Goal: Task Accomplishment & Management: Complete application form

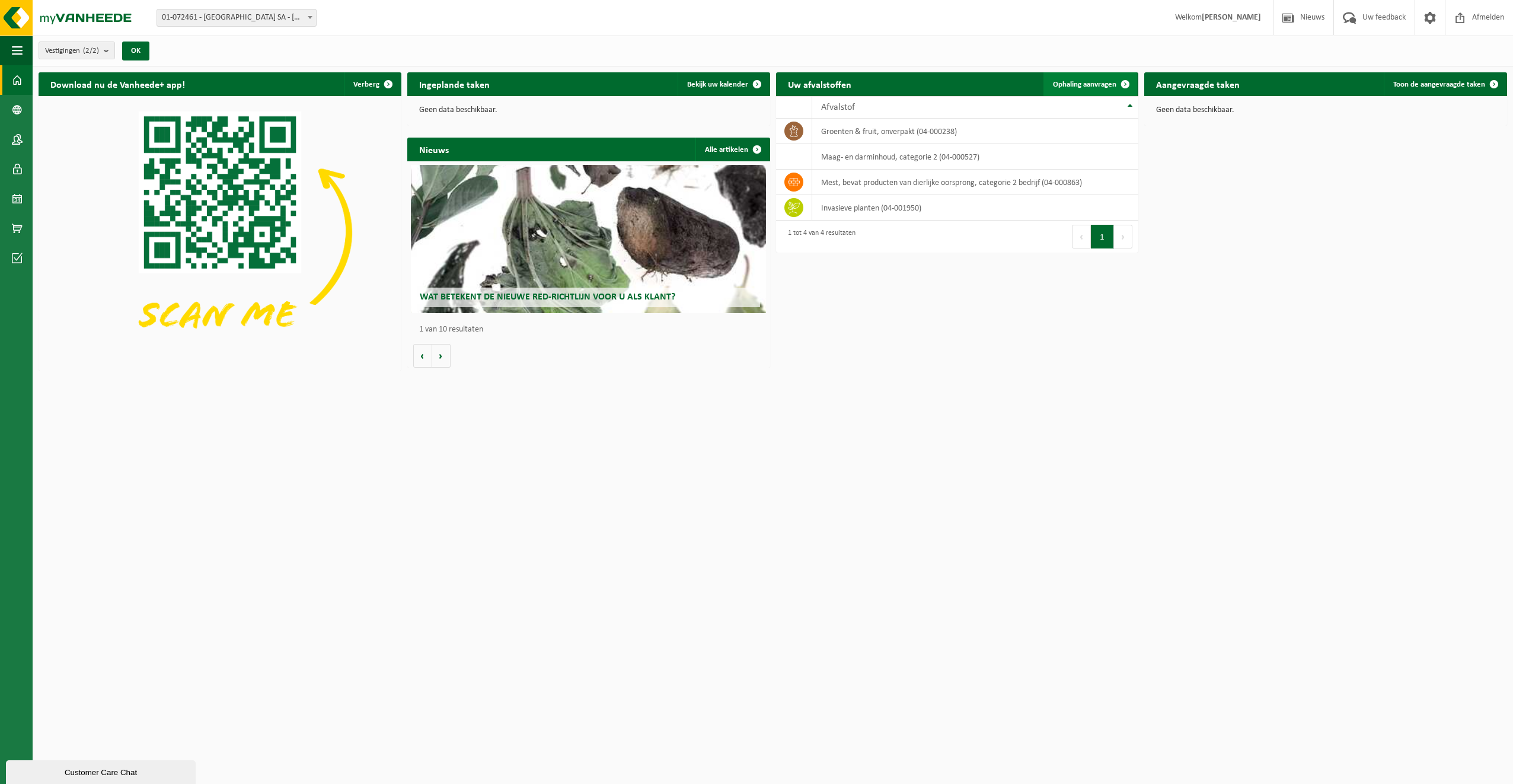
click at [1130, 82] on span at bounding box center [1125, 84] width 24 height 24
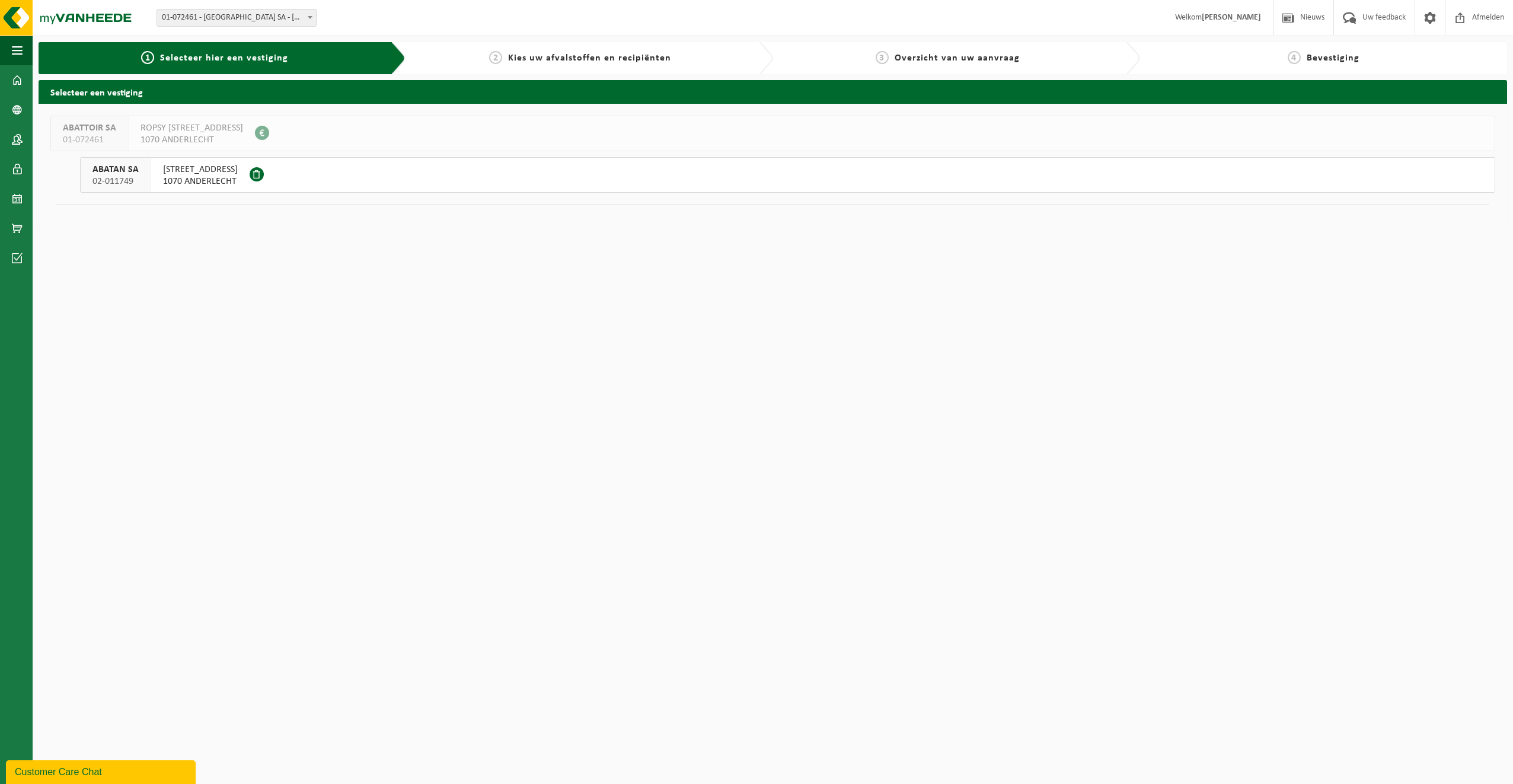
click at [116, 179] on span "02-011749" at bounding box center [116, 181] width 46 height 12
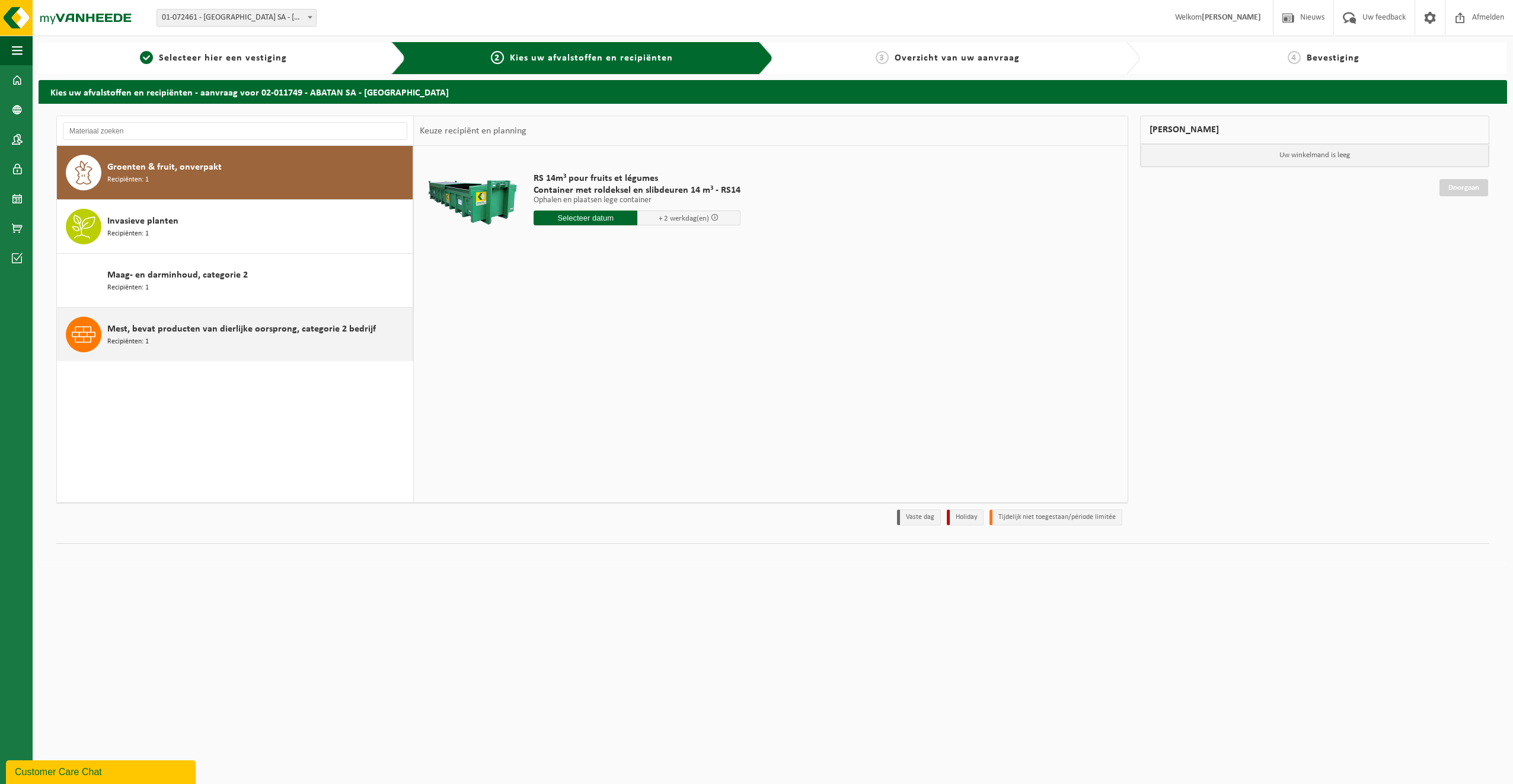
click at [283, 332] on span "Mest, bevat producten van dierlijke oorsprong, categorie 2 bedrijf" at bounding box center [241, 329] width 269 height 15
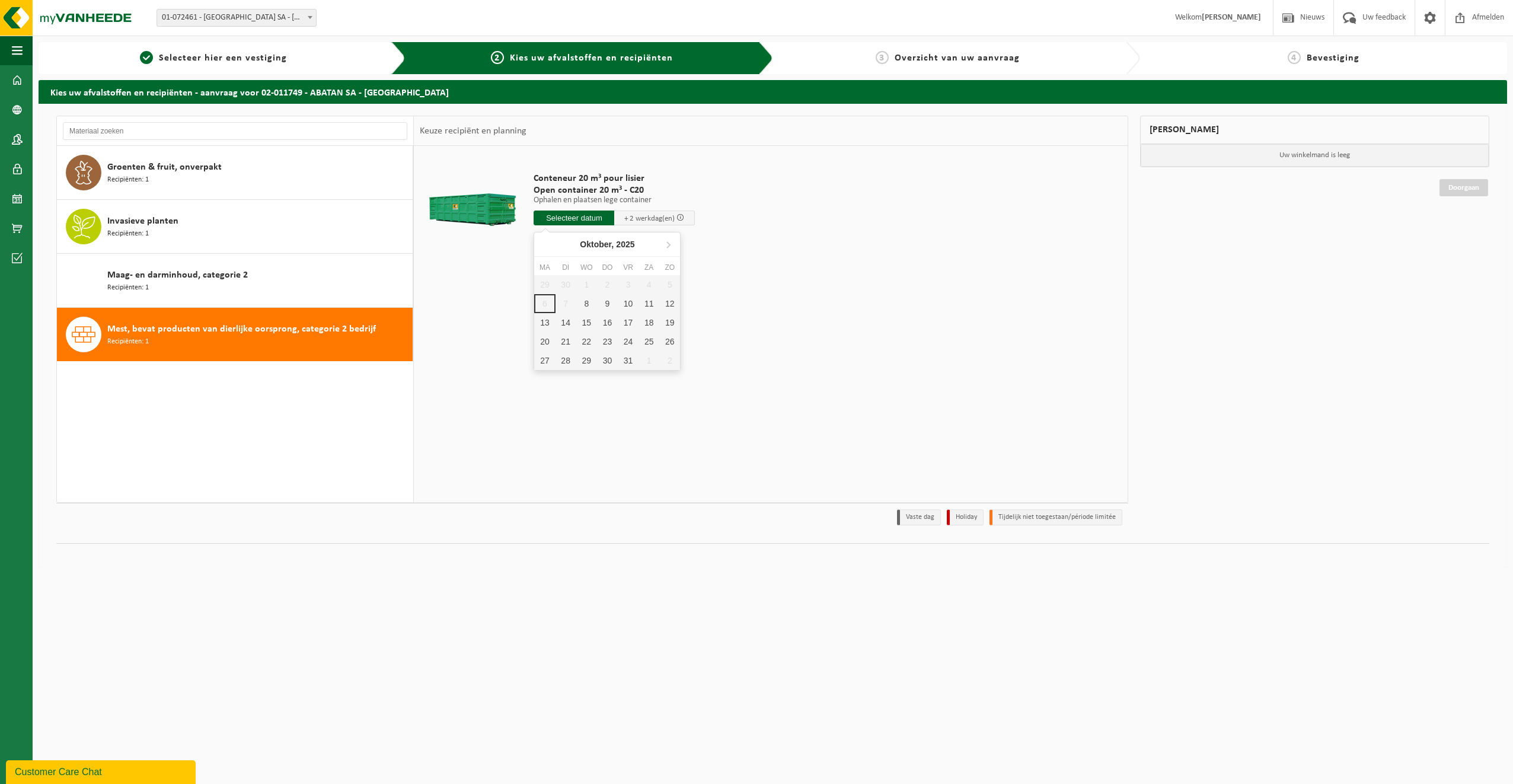
click at [580, 215] on input "text" at bounding box center [574, 218] width 81 height 15
click at [581, 303] on div "8" at bounding box center [586, 304] width 21 height 19
type input "Van 2025-10-08"
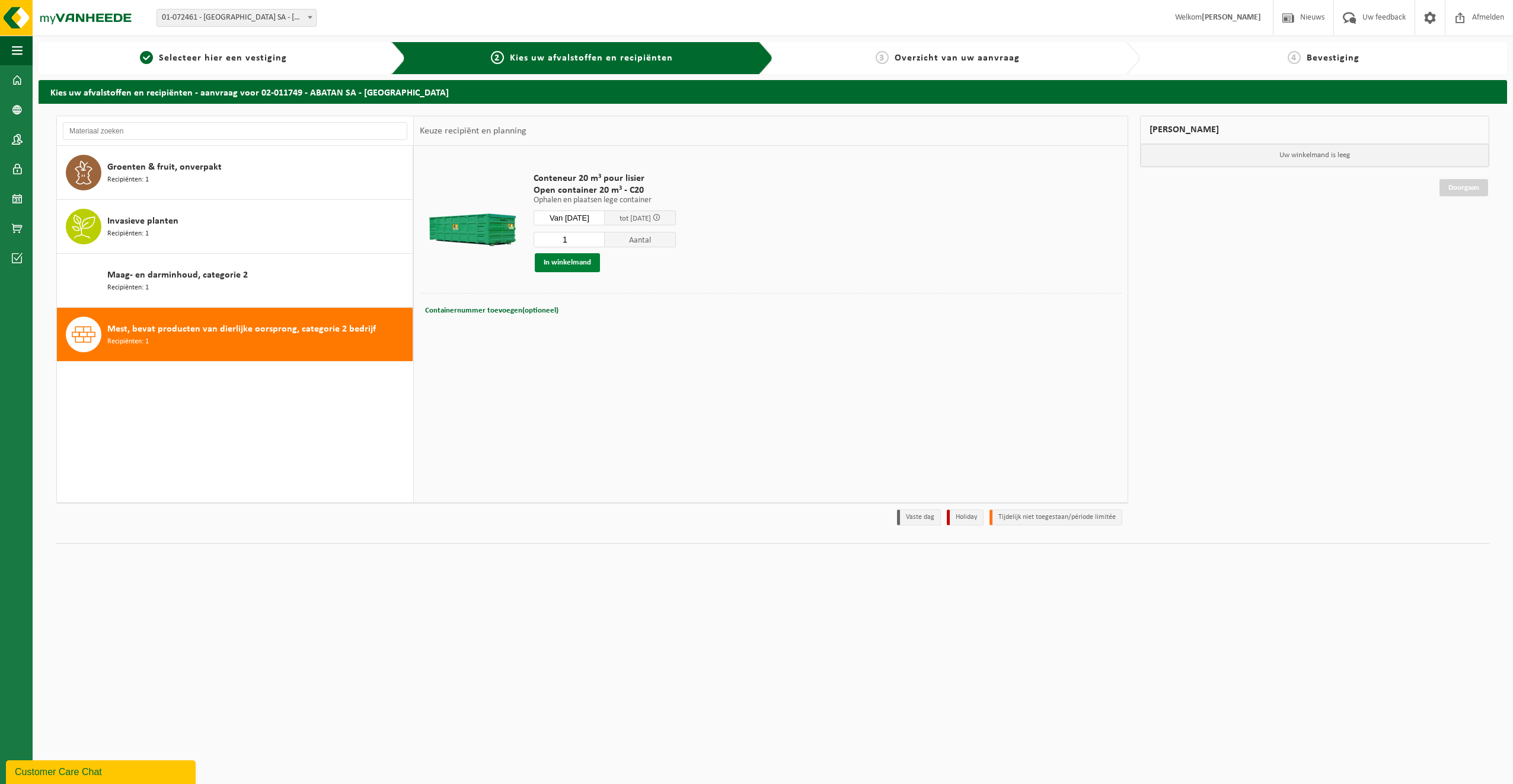
click at [584, 262] on button "In winkelmand" at bounding box center [567, 262] width 65 height 19
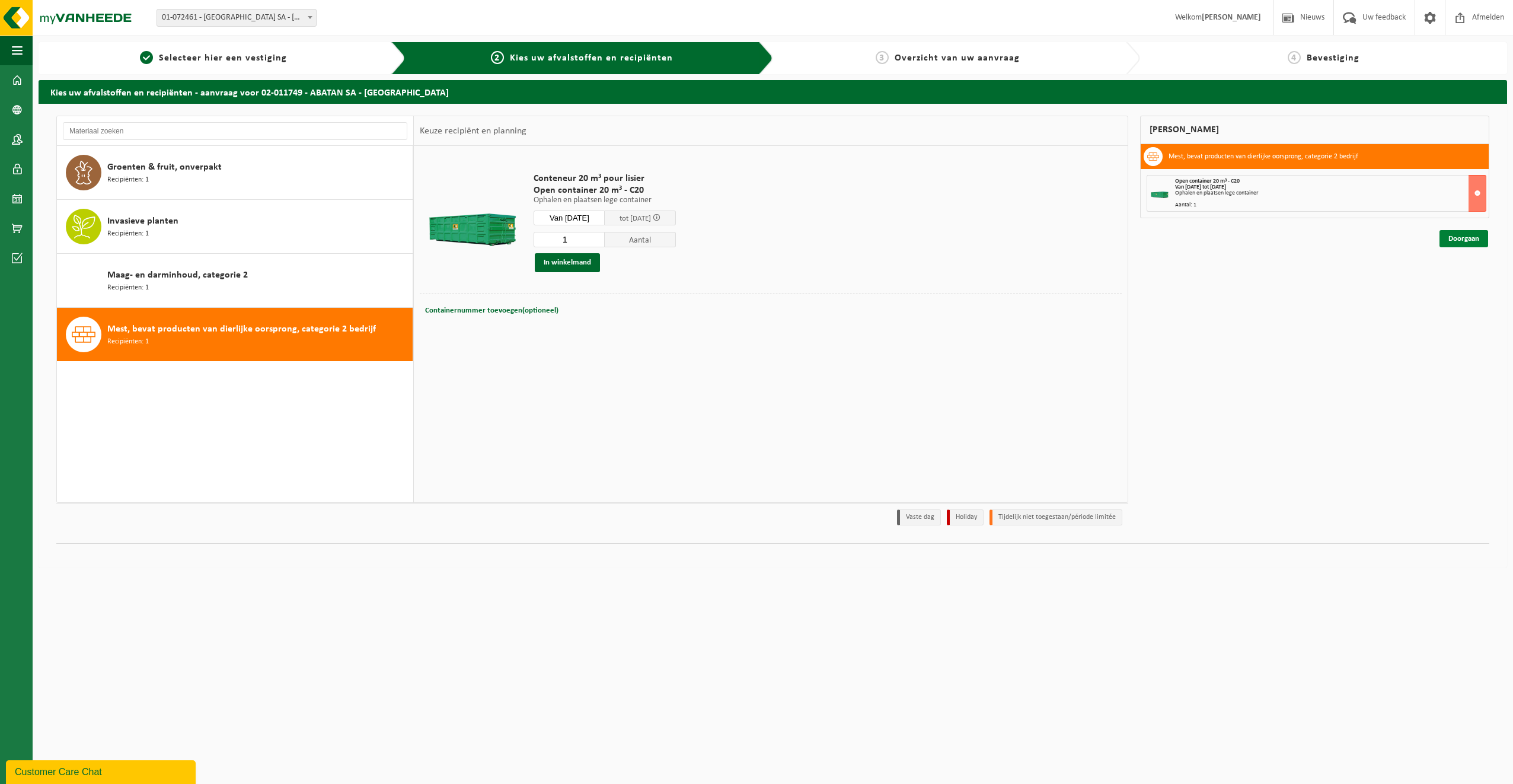
click at [1472, 236] on link "Doorgaan" at bounding box center [1463, 238] width 49 height 17
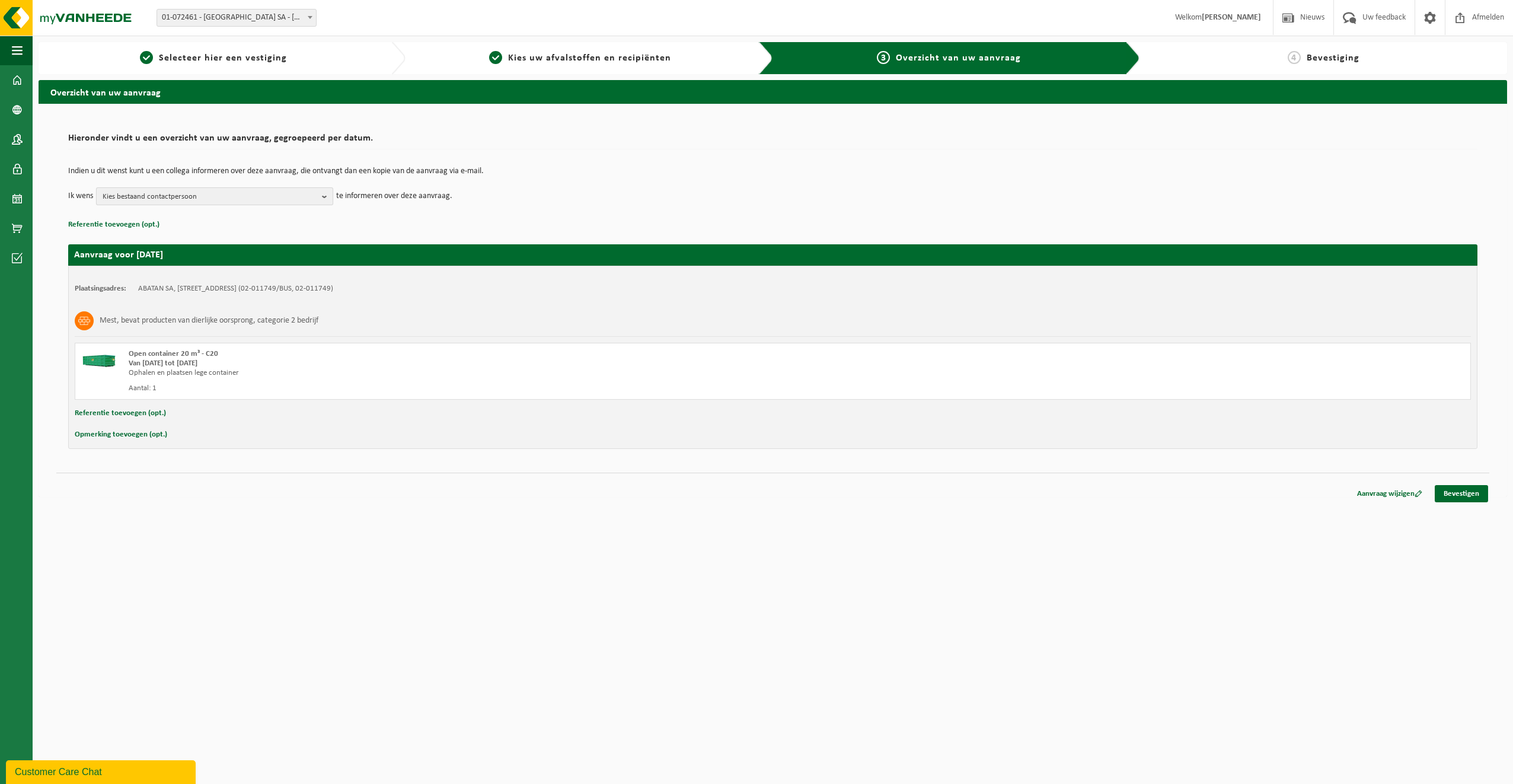
click at [325, 197] on b "button" at bounding box center [327, 196] width 11 height 17
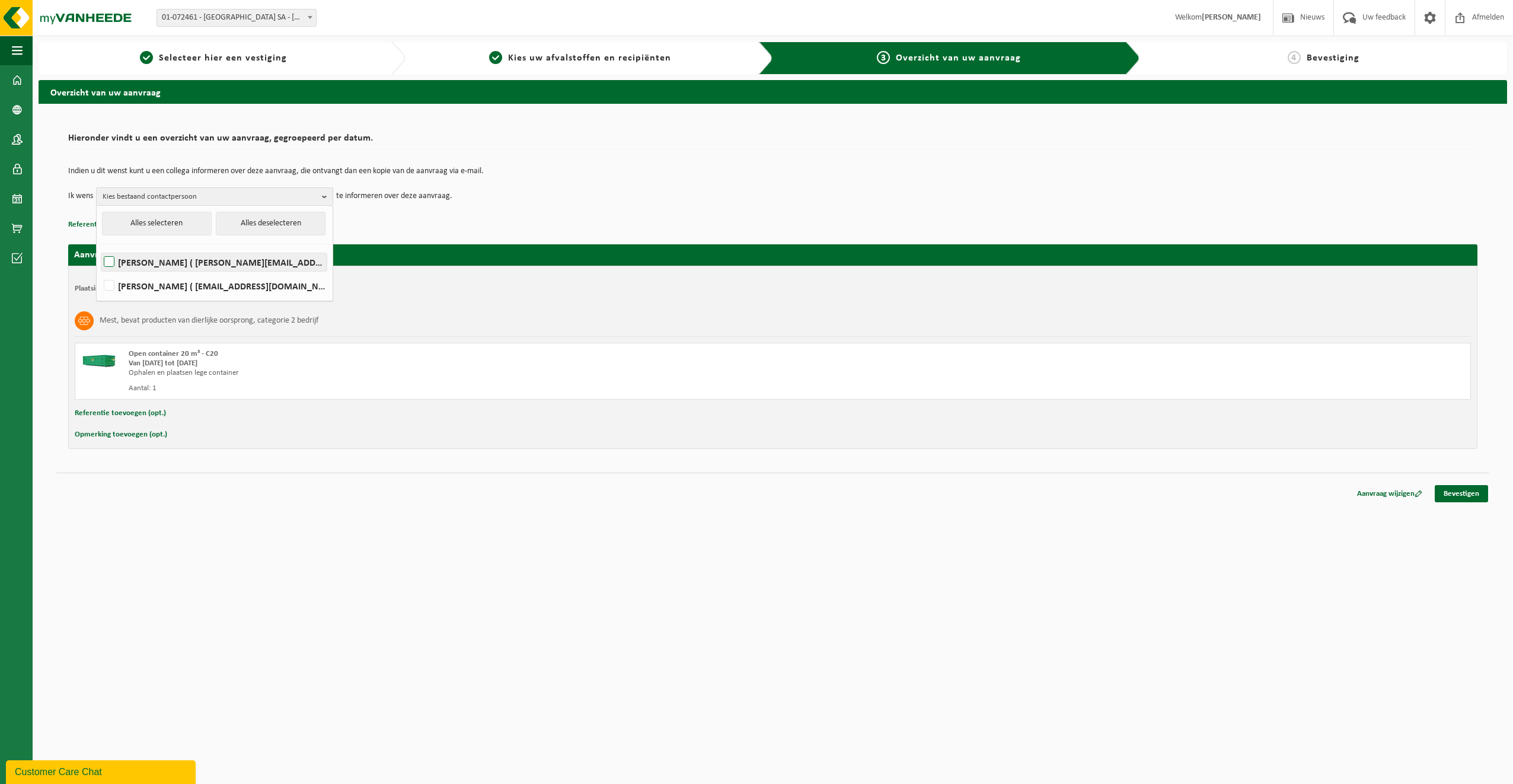
click at [253, 264] on label "ERIC DUMONT ( eric.dumont@abattoir.be )" at bounding box center [215, 261] width 226 height 17
click at [100, 248] on input "ERIC DUMONT ( eric.dumont@abattoir.be )" at bounding box center [99, 247] width 1 height 1
checkbox input "true"
click at [1465, 485] on link "Bevestigen" at bounding box center [1462, 493] width 53 height 17
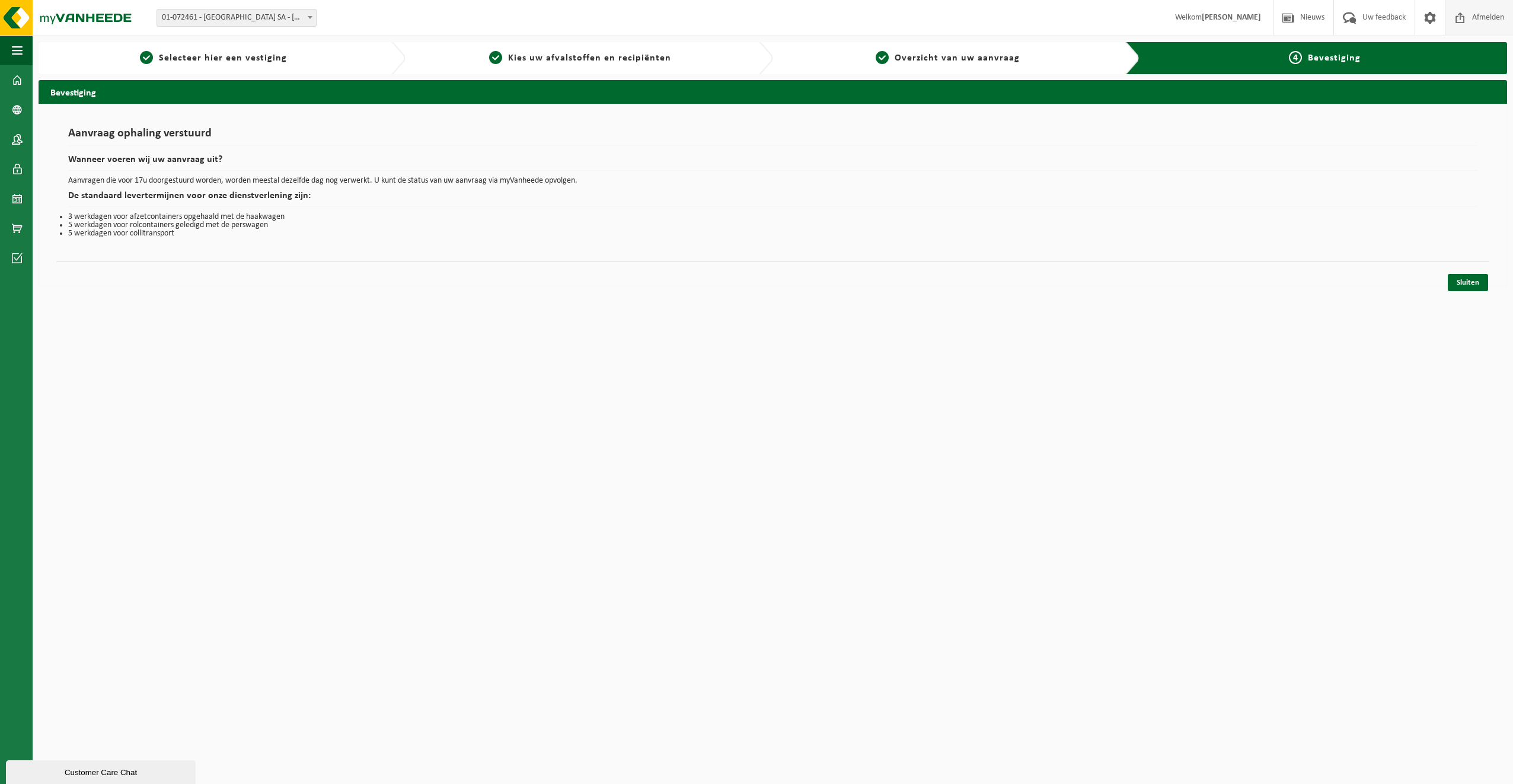
click at [1469, 17] on span "Afmelden" at bounding box center [1487, 17] width 38 height 35
